Goal: Transaction & Acquisition: Purchase product/service

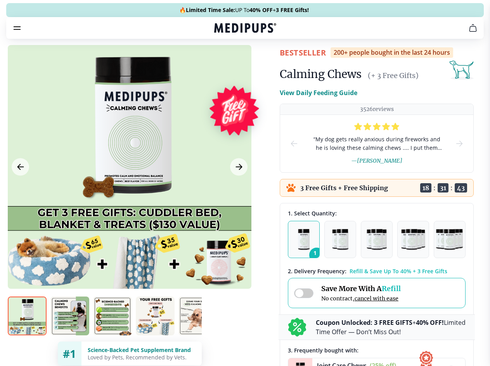
click at [223, 62] on span "Supplements" at bounding box center [242, 66] width 39 height 8
click at [263, 61] on icon "button" at bounding box center [267, 65] width 9 height 9
click at [468, 33] on icon "cart" at bounding box center [472, 27] width 9 height 9
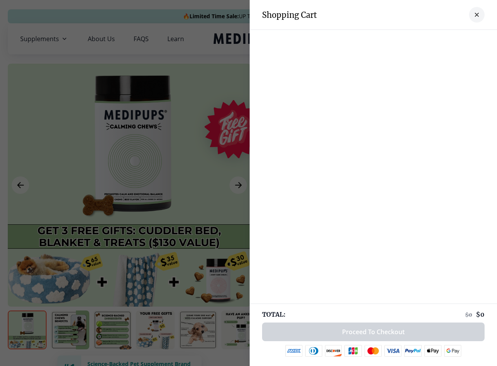
click at [377, 39] on div at bounding box center [372, 38] width 247 height 16
click at [438, 39] on div at bounding box center [372, 38] width 247 height 16
click at [464, 39] on div at bounding box center [372, 38] width 247 height 16
click at [129, 185] on div at bounding box center [248, 183] width 497 height 366
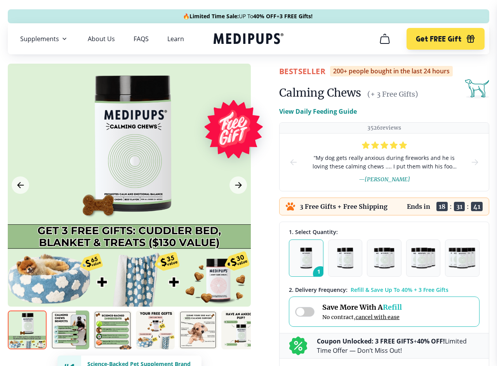
click at [20, 185] on icon "Previous Image" at bounding box center [20, 184] width 6 height 5
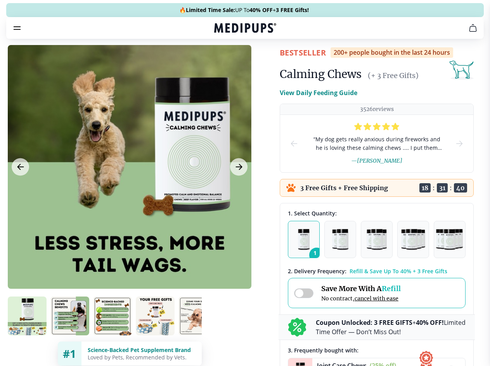
click at [238, 170] on icon "Next Image" at bounding box center [239, 166] width 6 height 5
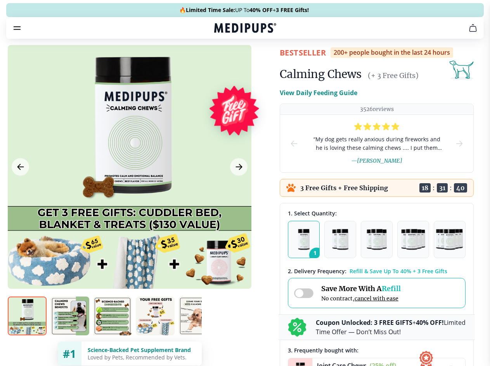
click at [27, 330] on img at bounding box center [27, 315] width 39 height 39
